Goal: Task Accomplishment & Management: Manage account settings

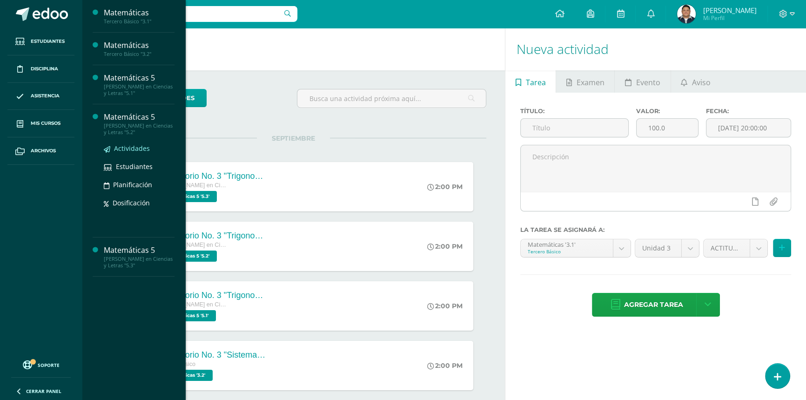
click at [142, 147] on span "Actividades" at bounding box center [132, 148] width 36 height 9
click at [135, 179] on link "Planificación" at bounding box center [139, 184] width 71 height 11
click at [139, 169] on span "Estudiantes" at bounding box center [134, 166] width 37 height 9
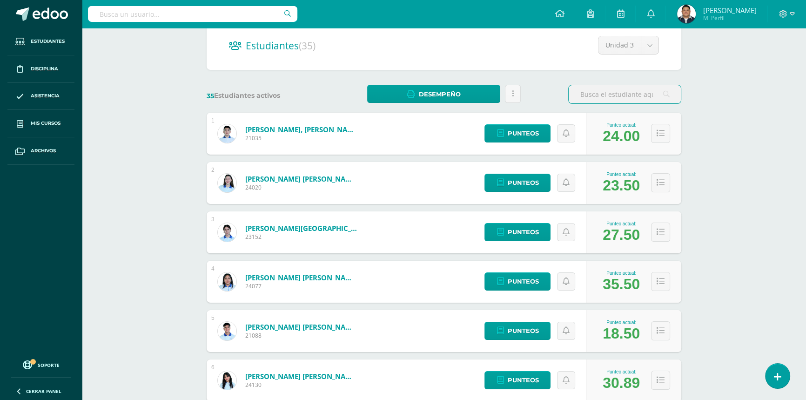
scroll to position [127, 0]
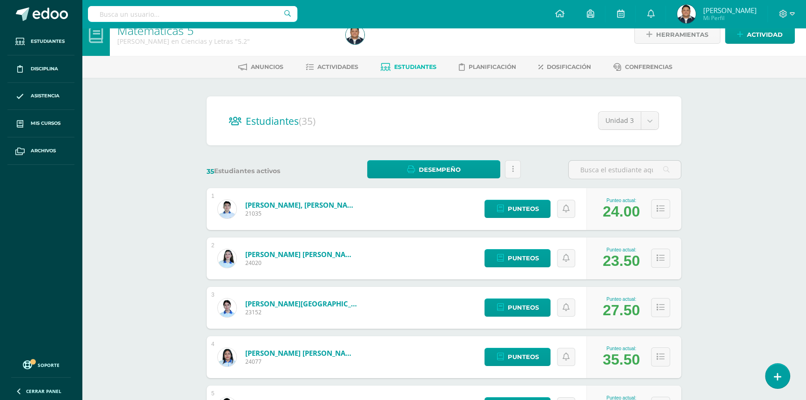
scroll to position [0, 0]
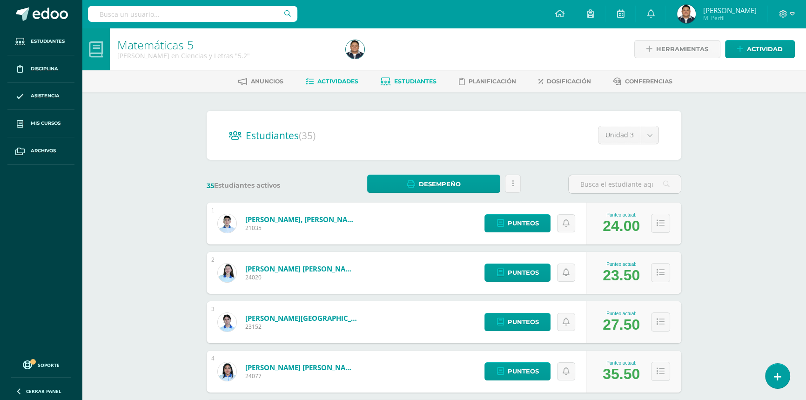
click at [350, 87] on link "Actividades" at bounding box center [332, 81] width 53 height 15
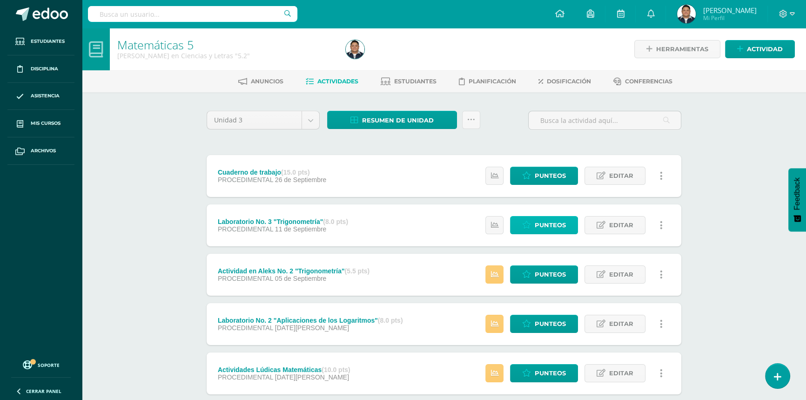
click at [554, 219] on span "Punteos" at bounding box center [550, 224] width 31 height 17
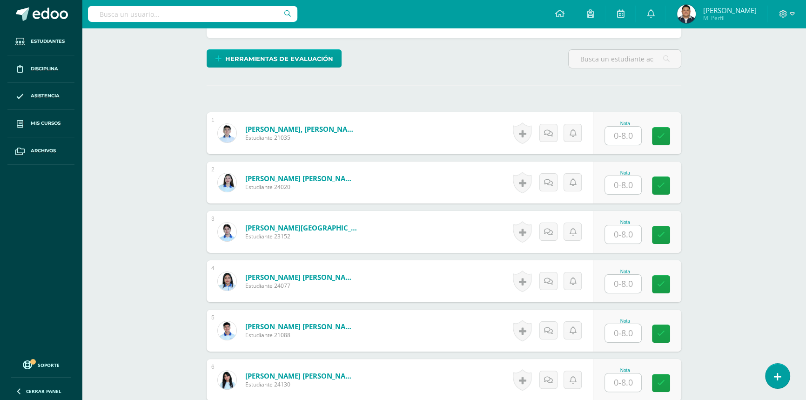
scroll to position [212, 0]
click at [626, 136] on input "text" at bounding box center [623, 135] width 36 height 18
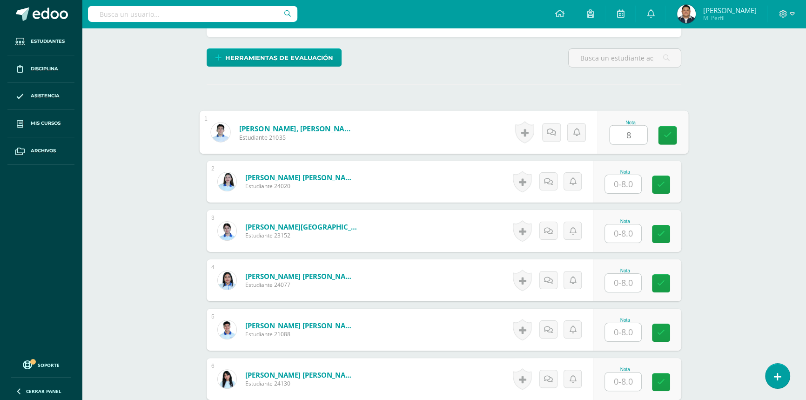
type input "8"
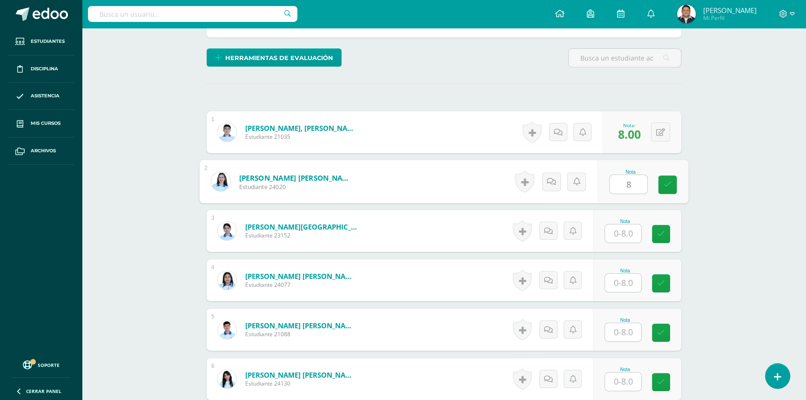
type input "8"
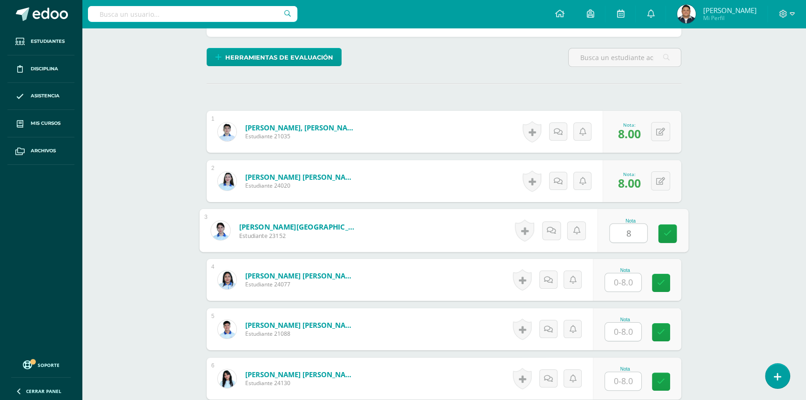
scroll to position [213, 0]
type input "8"
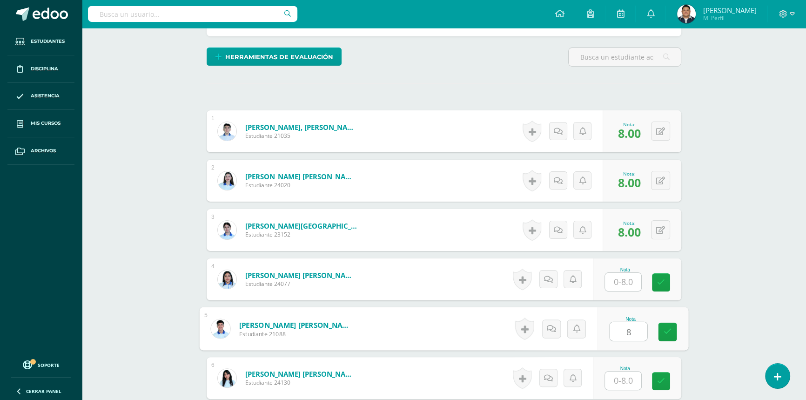
type input "8"
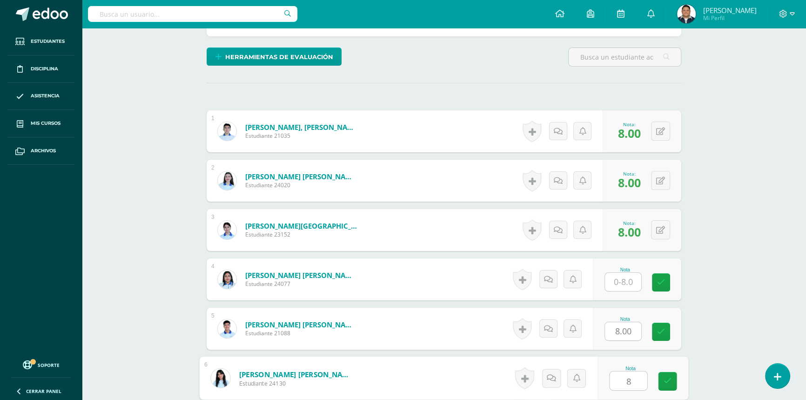
type input "8"
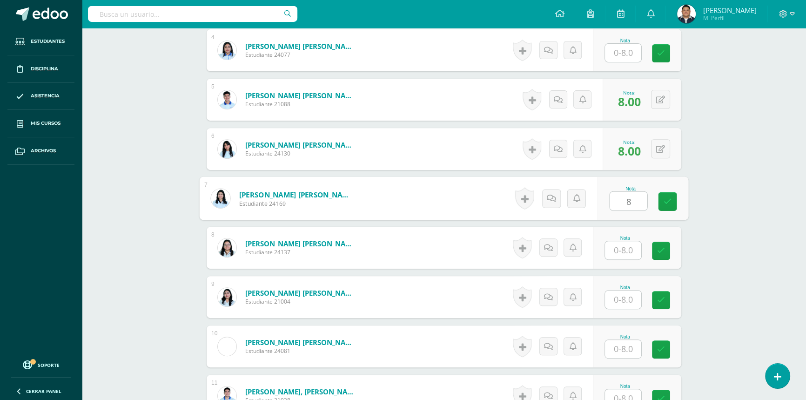
type input "8"
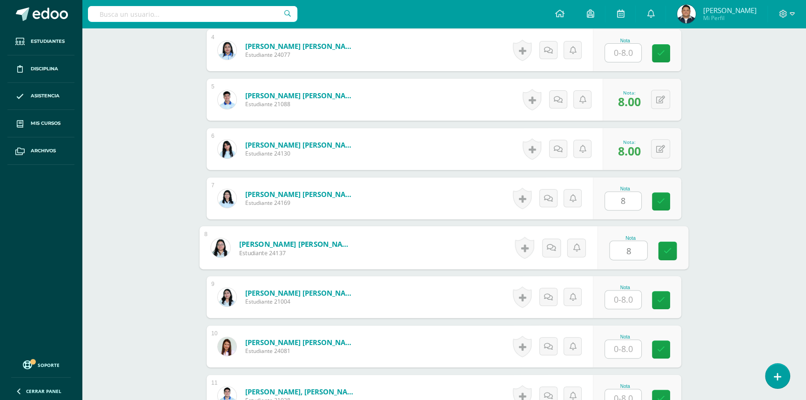
type input "8"
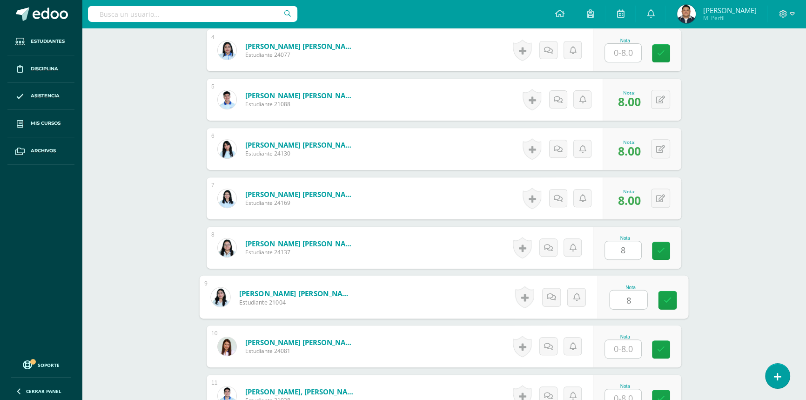
type input "8"
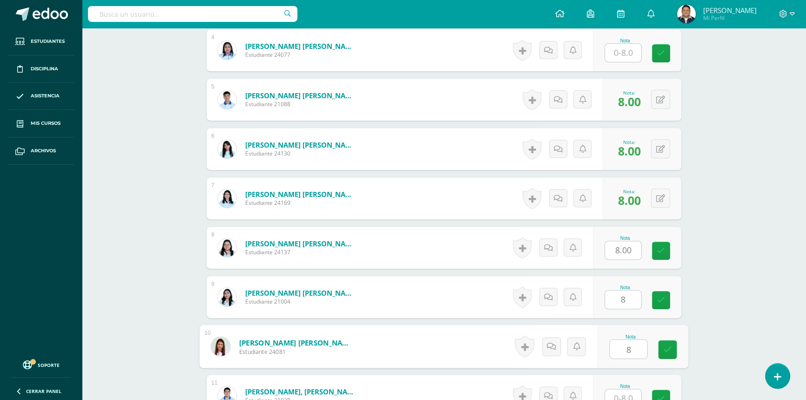
type input "8"
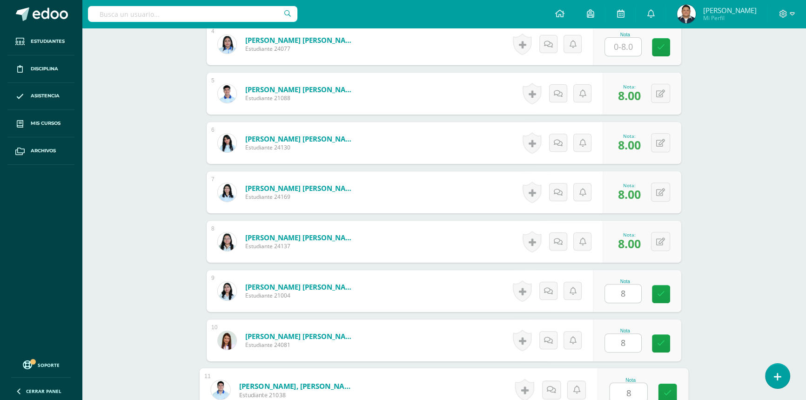
type input "8"
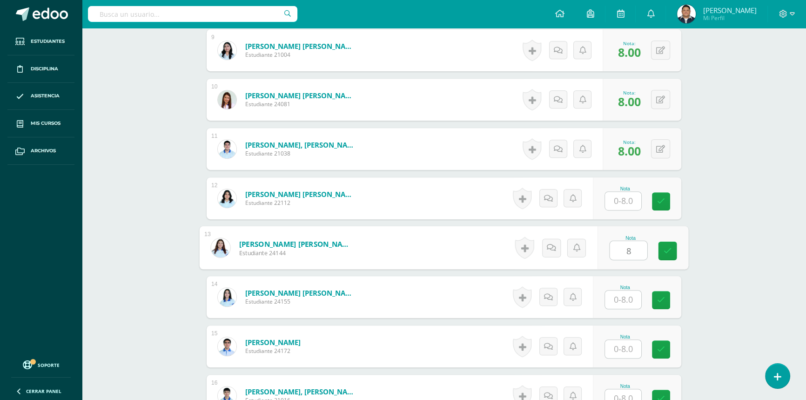
type input "8"
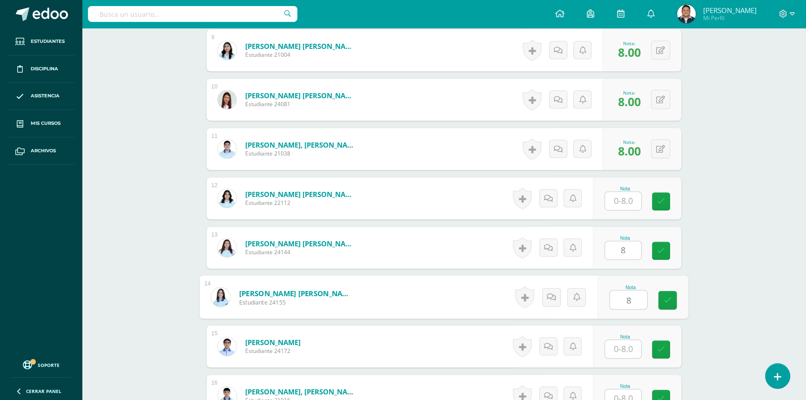
type input "8"
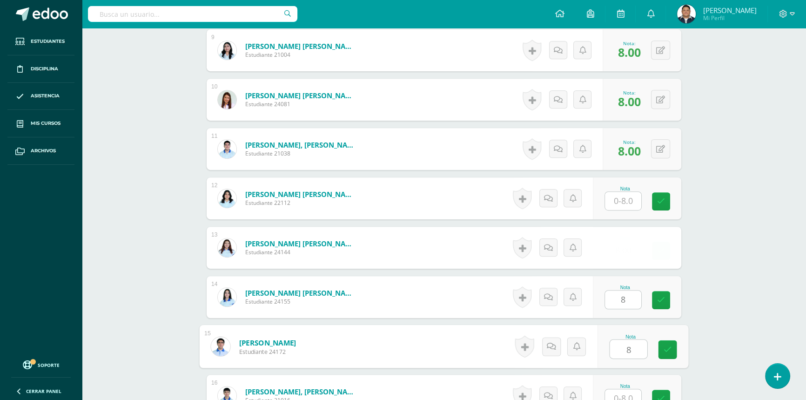
type input "8"
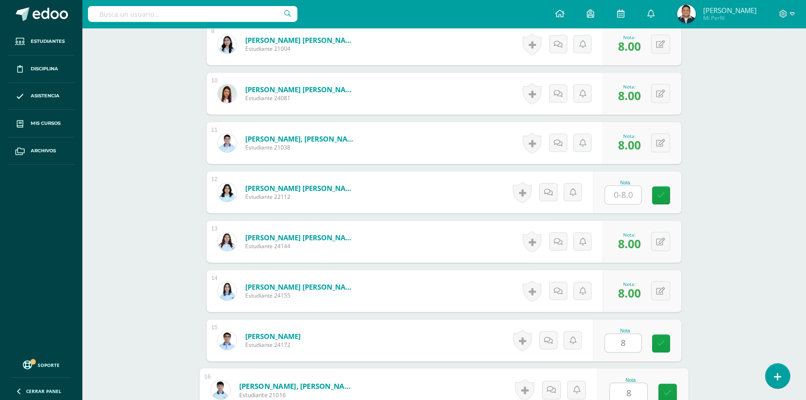
type input "8"
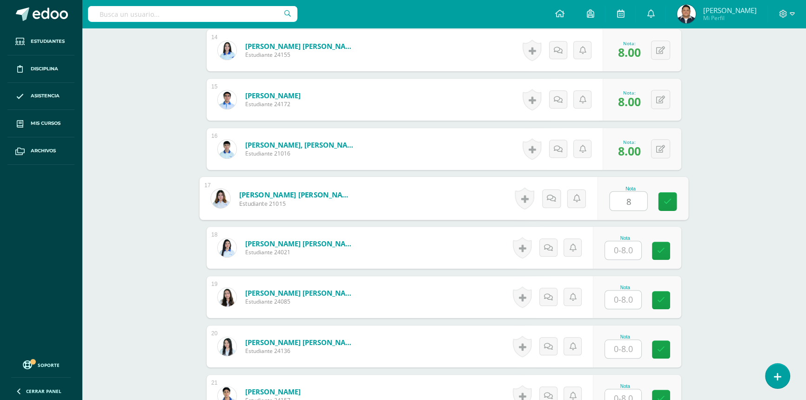
type input "8"
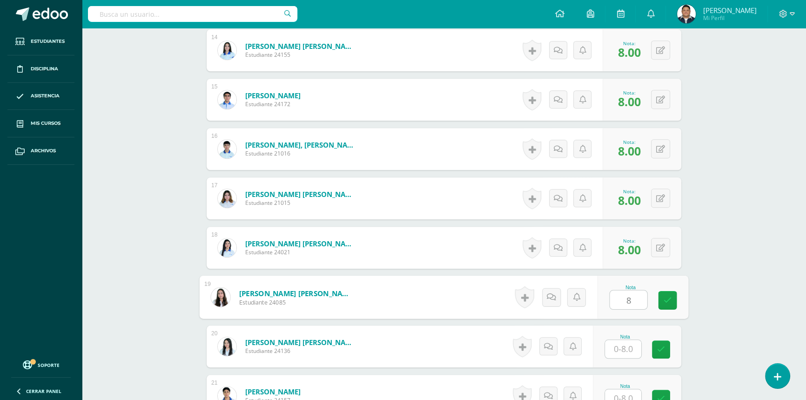
type input "8"
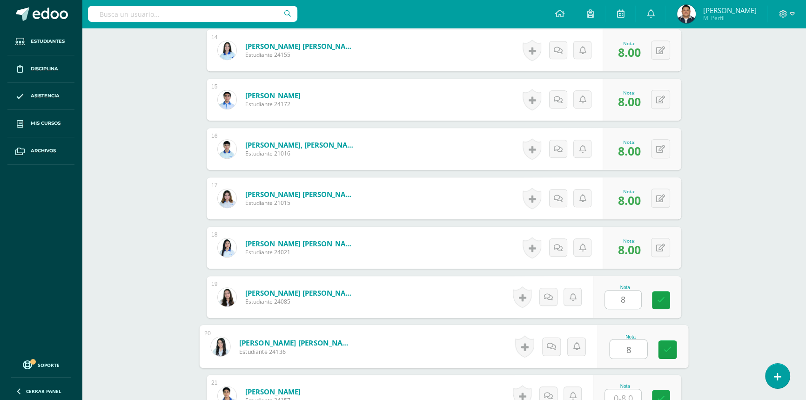
type input "8"
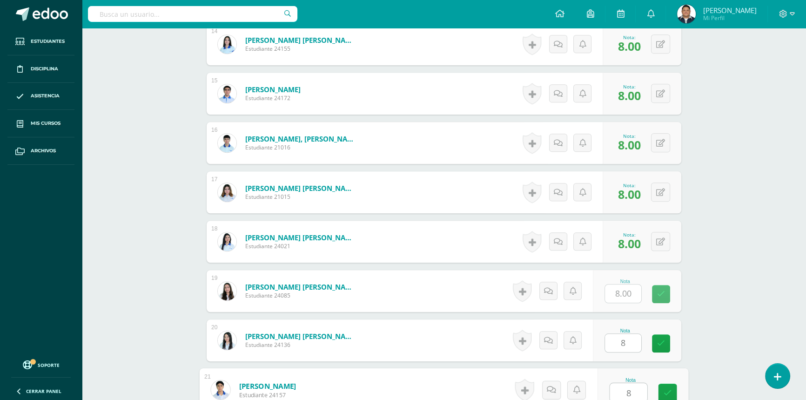
type input "8"
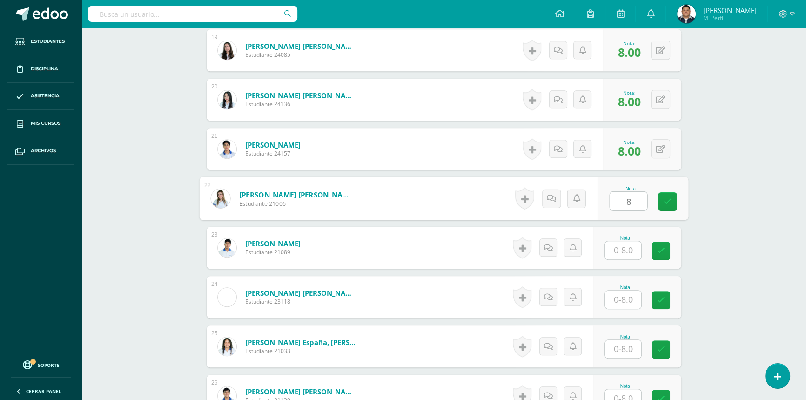
type input "8"
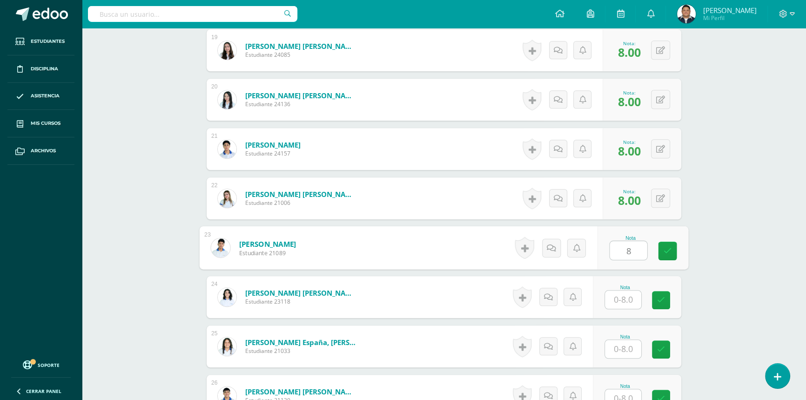
type input "8"
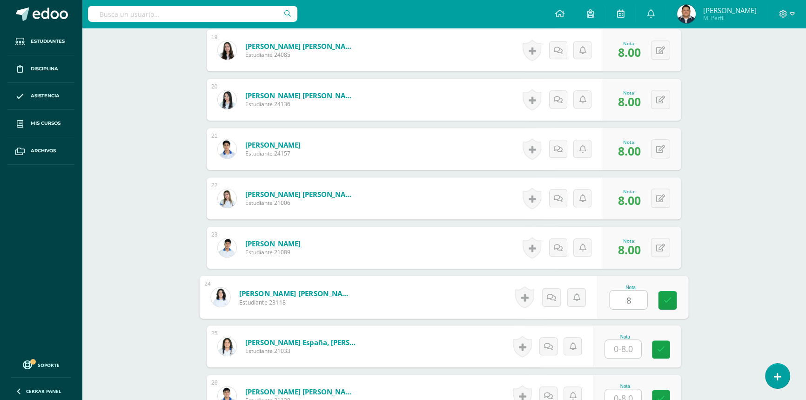
type input "8"
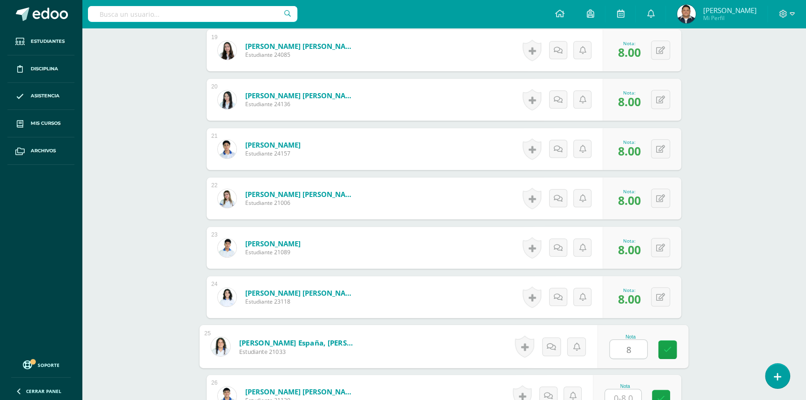
type input "8"
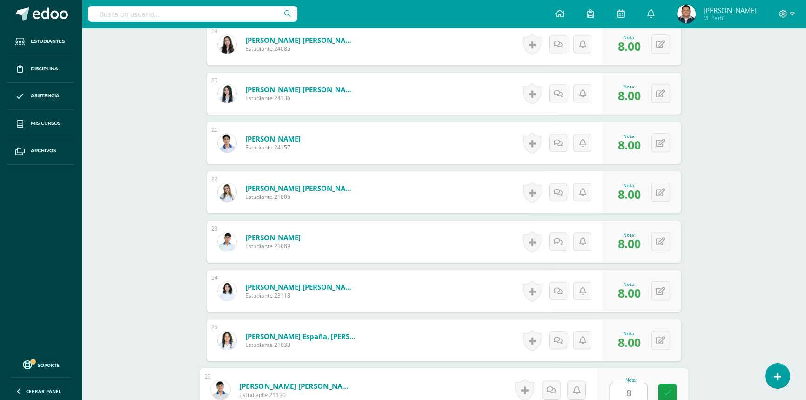
type input "8"
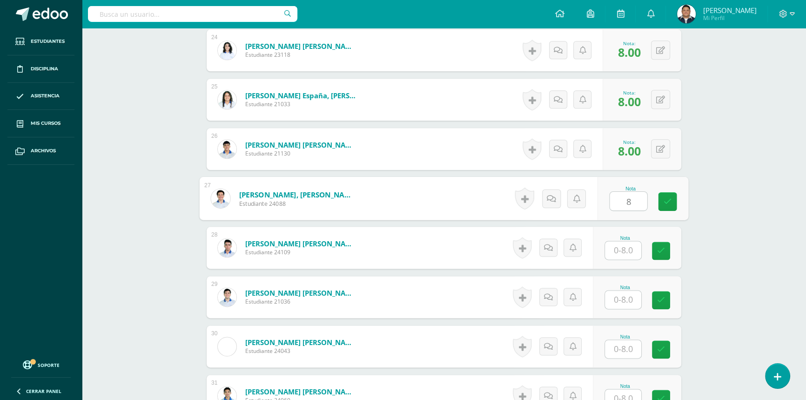
type input "8"
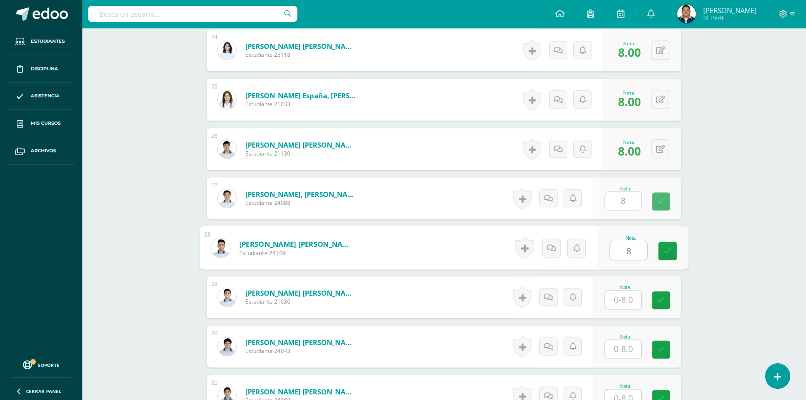
type input "8"
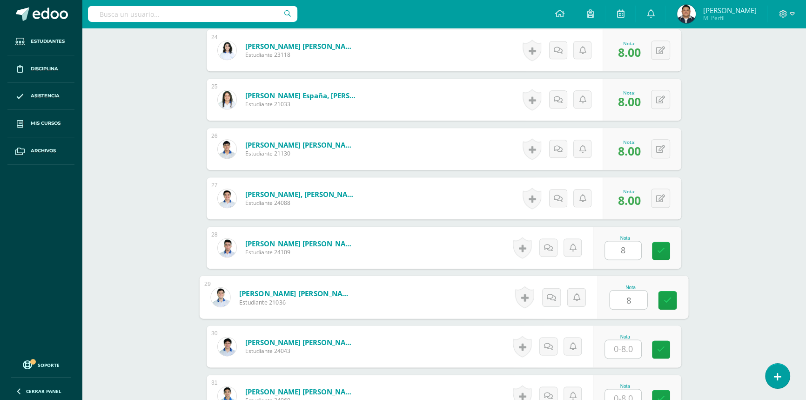
type input "8"
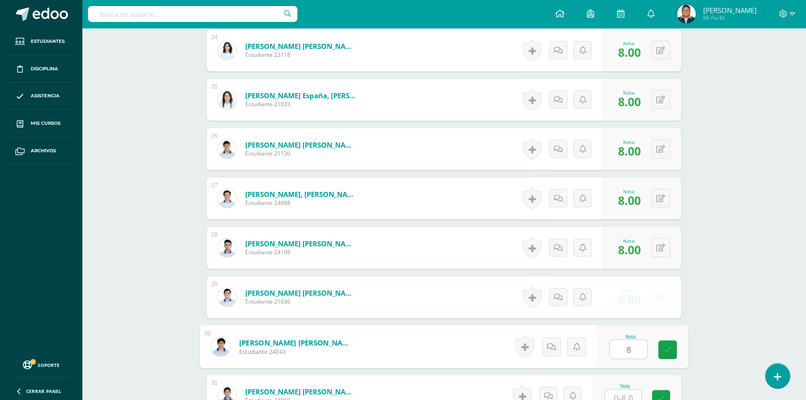
type input "8"
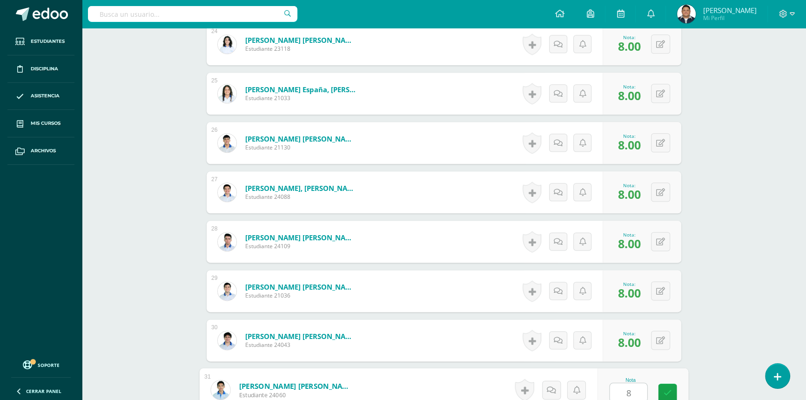
type input "8"
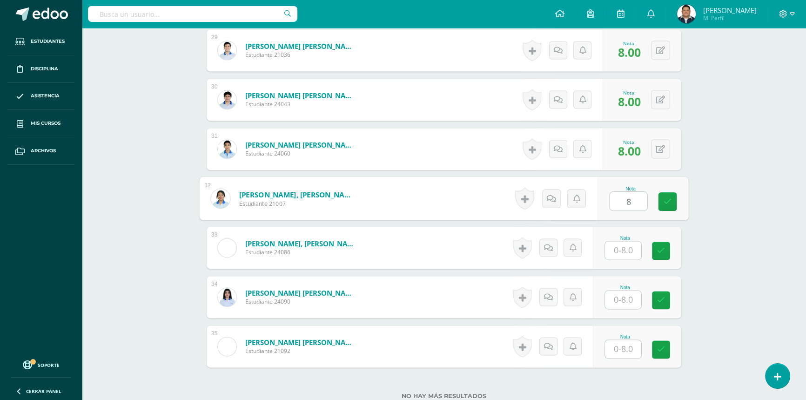
type input "8"
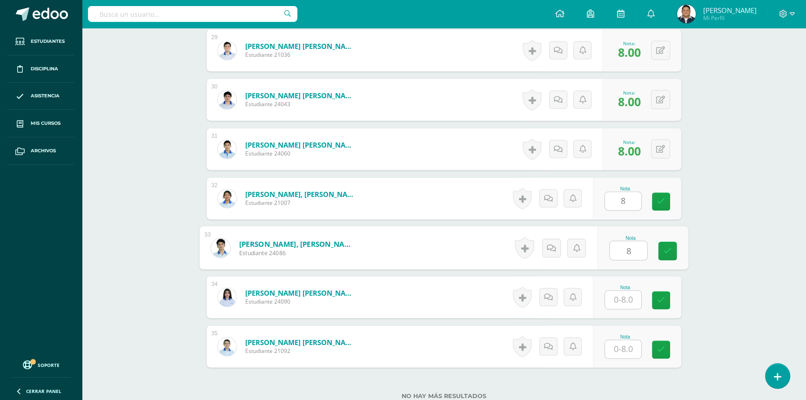
type input "8"
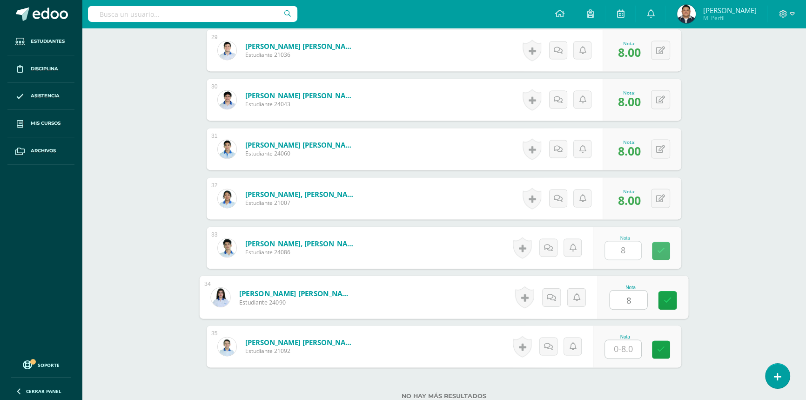
type input "8"
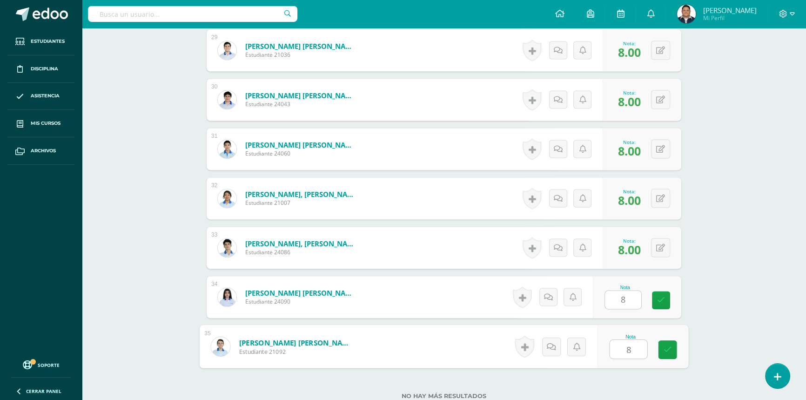
type input "8"
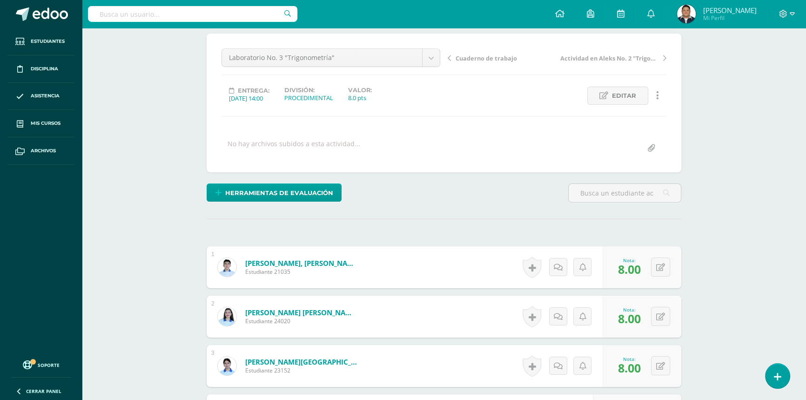
scroll to position [0, 0]
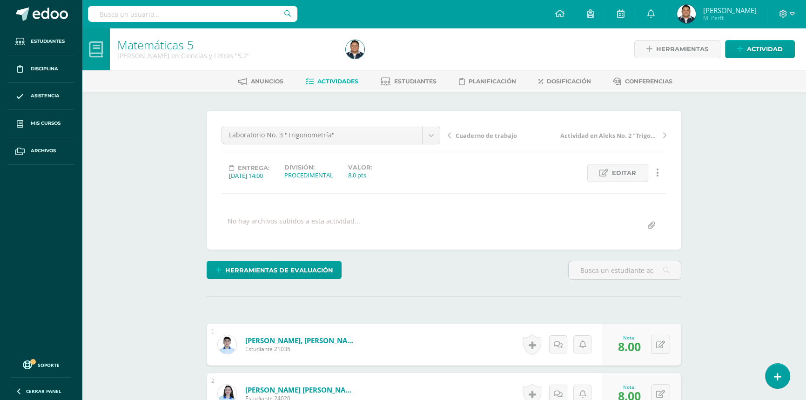
click at [290, 144] on div "Laboratorio No. 3 "Trigonometría" Cuaderno de trabajo Laboratorio No. 3 "Trigon…" at bounding box center [331, 139] width 226 height 26
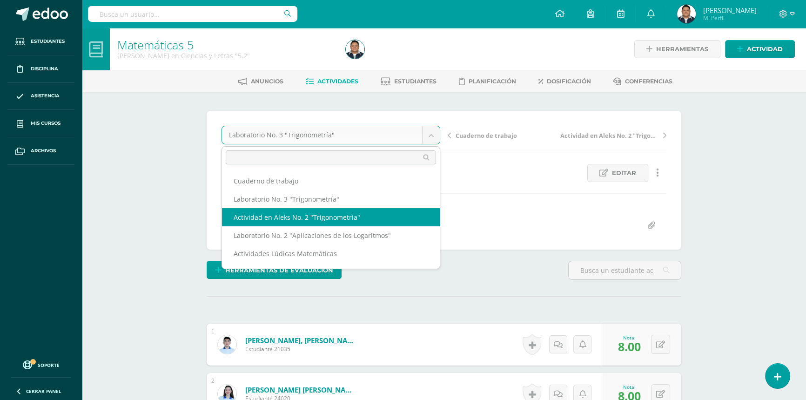
scroll to position [42, 0]
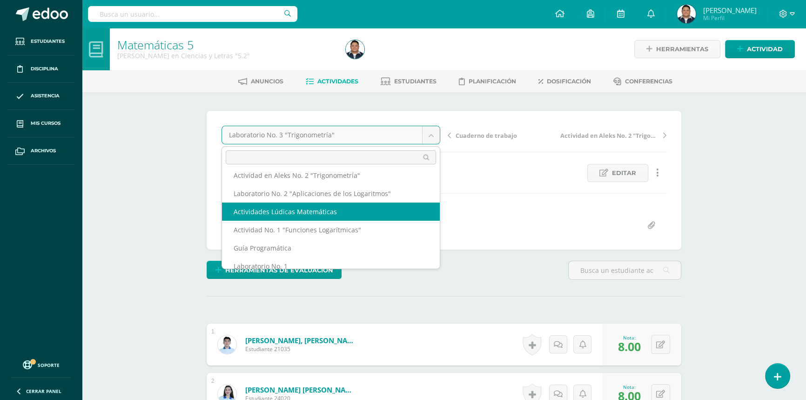
select select "/dashboard/teacher/grade-activity/42733/"
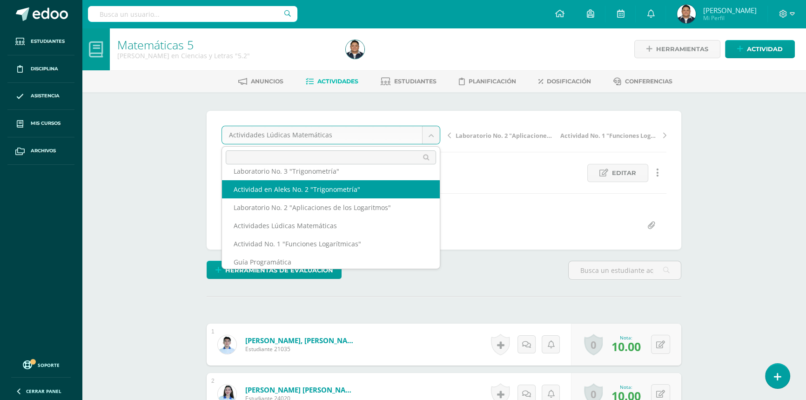
scroll to position [52, 0]
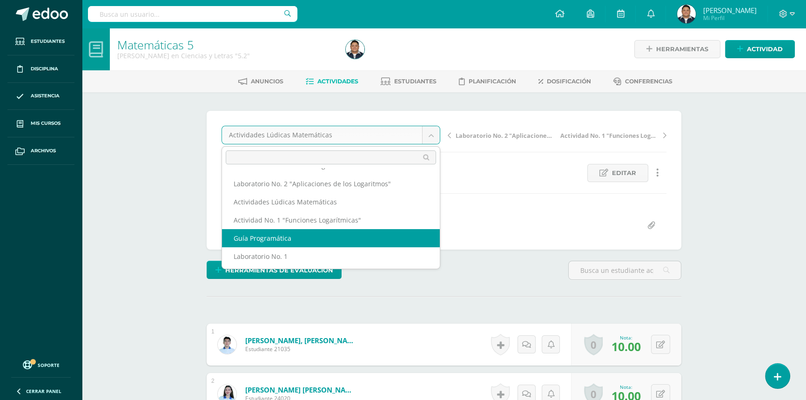
drag, startPoint x: 296, startPoint y: 246, endPoint x: 304, endPoint y: 239, distance: 11.6
select select "/dashboard/teacher/grade-activity/41847/"
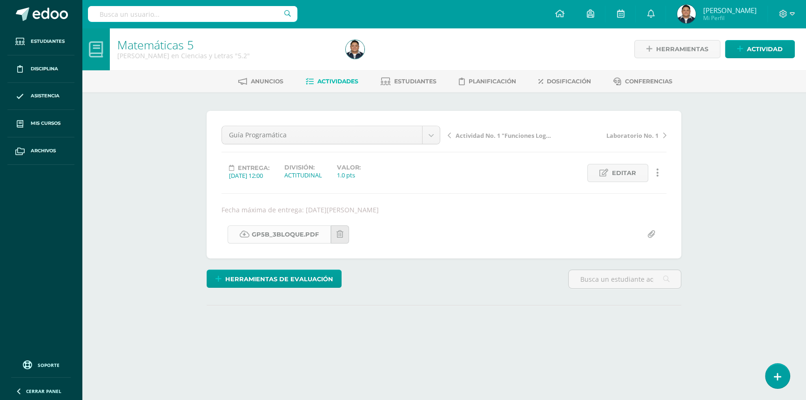
click at [306, 234] on link "GP5B_3Bloque.pdf" at bounding box center [279, 234] width 103 height 18
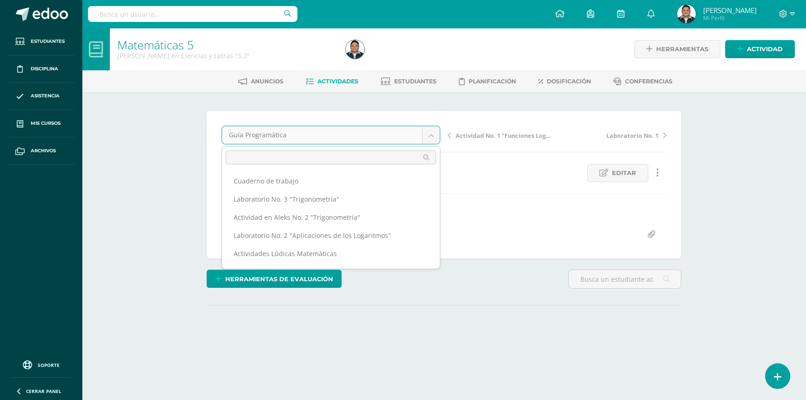
click at [286, 133] on body "Estudiantes Disciplina Asistencia Mis cursos Archivos Soporte Ayuda Reportar un…" at bounding box center [403, 189] width 806 height 378
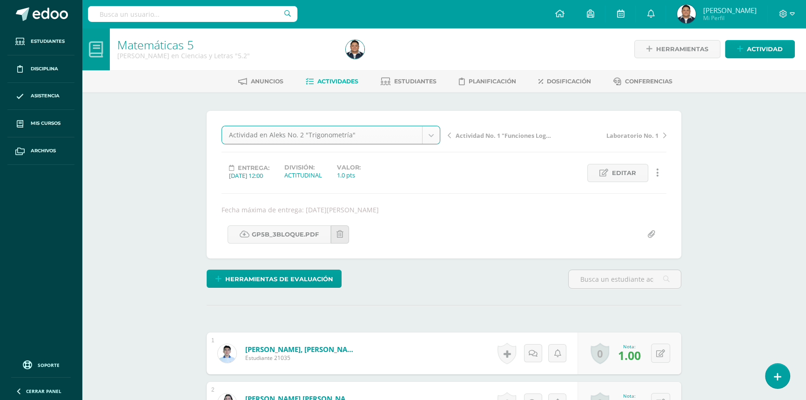
select select "/dashboard/teacher/grade-activity/43128/"
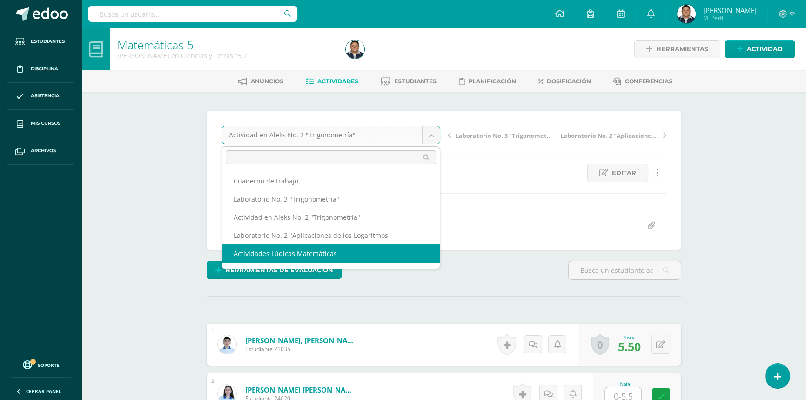
select select "/dashboard/teacher/grade-activity/42733/"
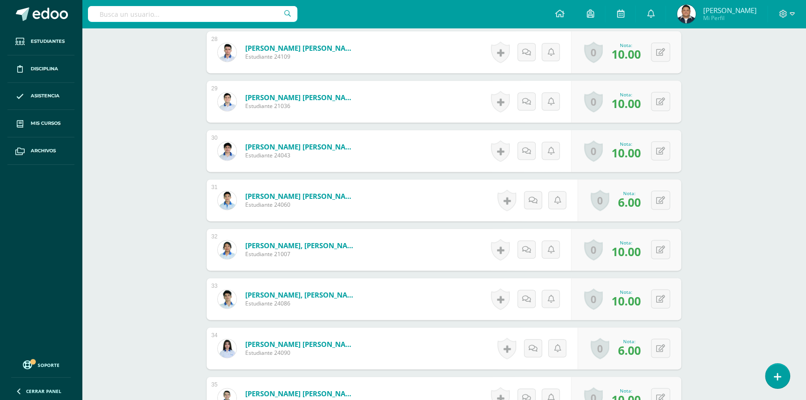
scroll to position [1750, 0]
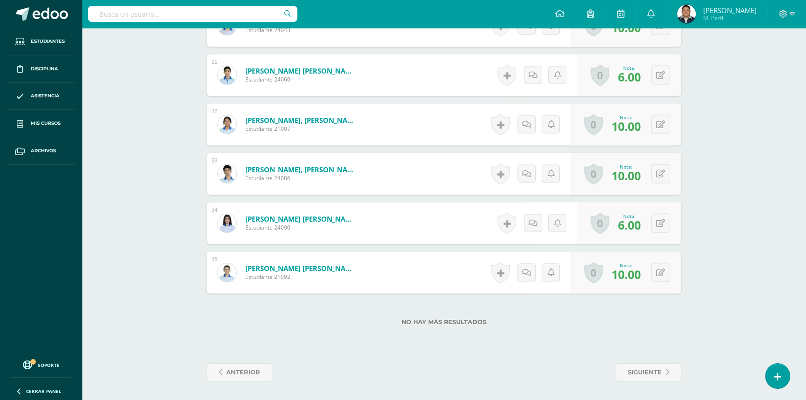
click at [659, 227] on button at bounding box center [667, 223] width 20 height 20
type input "10.00"
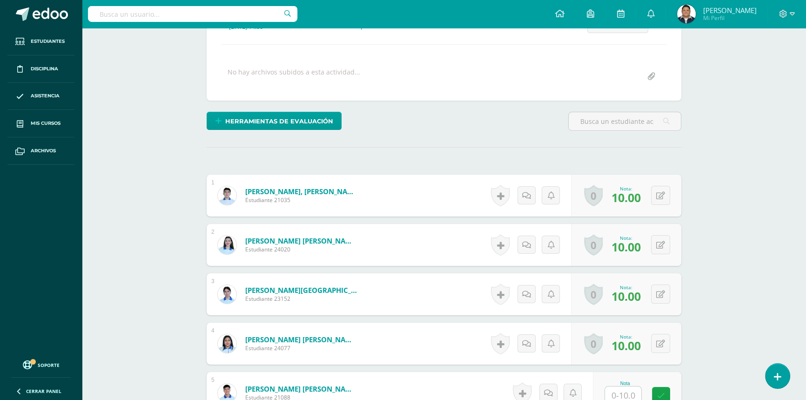
scroll to position [338, 0]
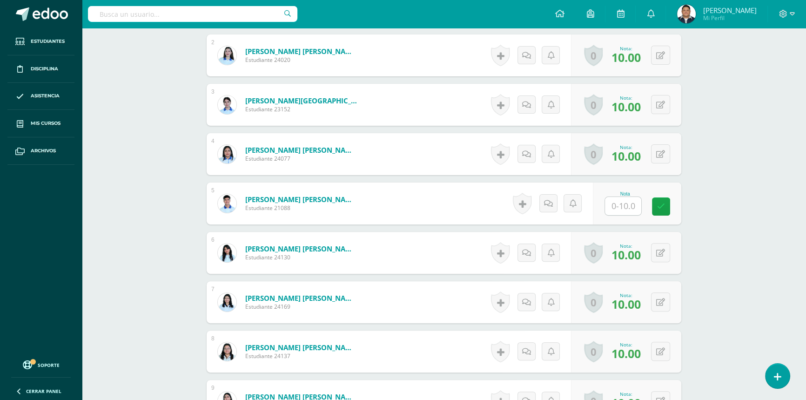
click at [614, 205] on input "text" at bounding box center [623, 206] width 36 height 18
type input "10.00"
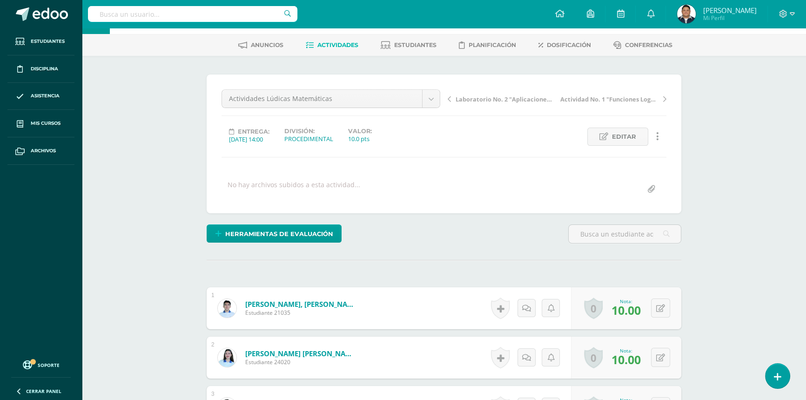
scroll to position [0, 0]
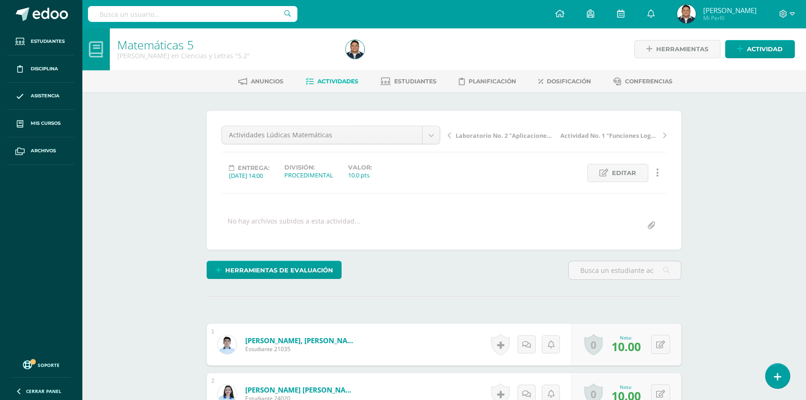
click at [431, 89] on div "Anuncios Actividades Estudiantes Planificación Dosificación Conferencias" at bounding box center [455, 81] width 747 height 22
click at [430, 81] on span "Estudiantes" at bounding box center [415, 81] width 42 height 7
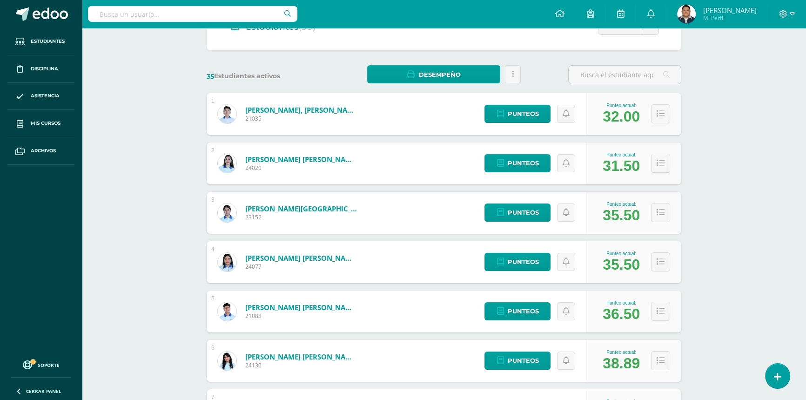
scroll to position [127, 0]
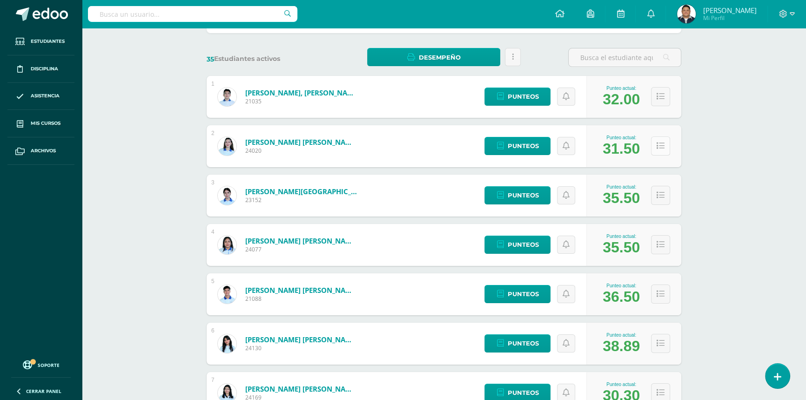
click at [652, 142] on button at bounding box center [660, 145] width 19 height 19
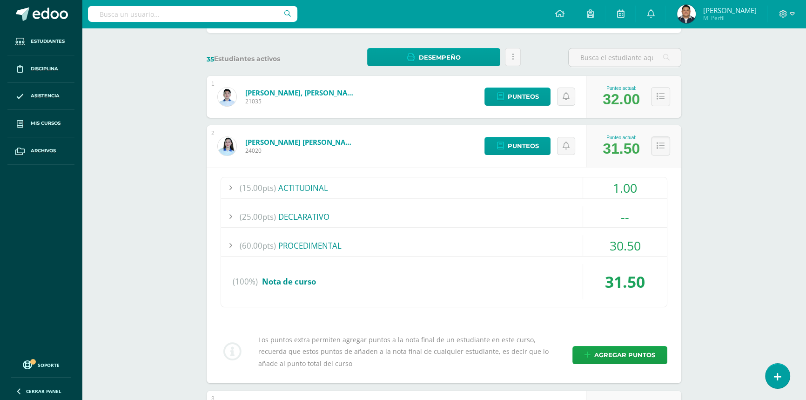
click at [307, 236] on div "(60.00pts) PROCEDIMENTAL" at bounding box center [444, 245] width 446 height 21
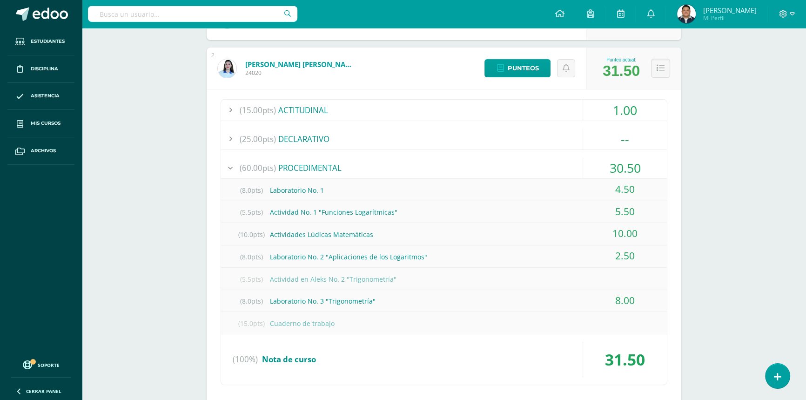
scroll to position [211, 0]
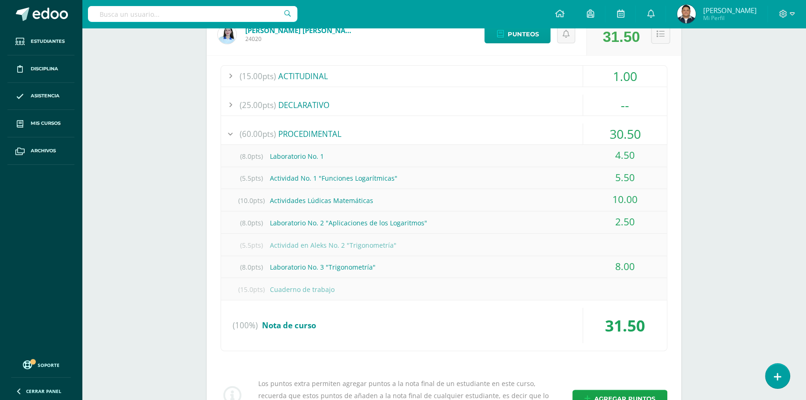
scroll to position [254, 0]
